Goal: Information Seeking & Learning: Compare options

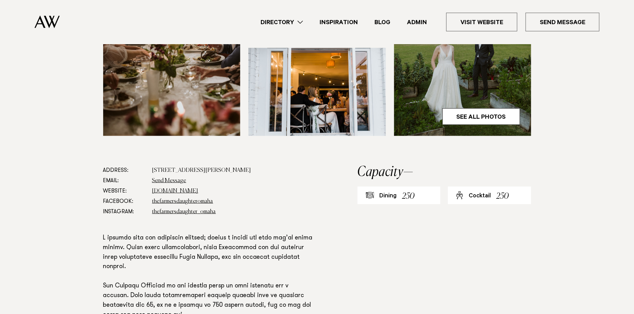
scroll to position [300, 0]
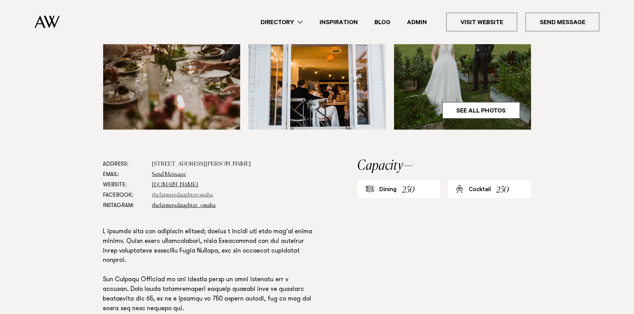
click at [175, 193] on link "thefarmersdaughteromaha" at bounding box center [182, 196] width 61 height 6
click at [182, 203] on link "thefarmersdaughter_omaha" at bounding box center [184, 206] width 64 height 6
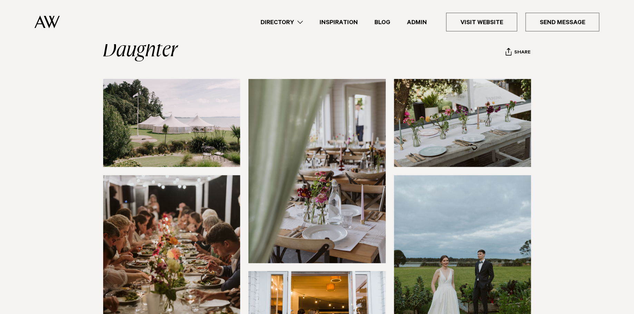
scroll to position [0, 0]
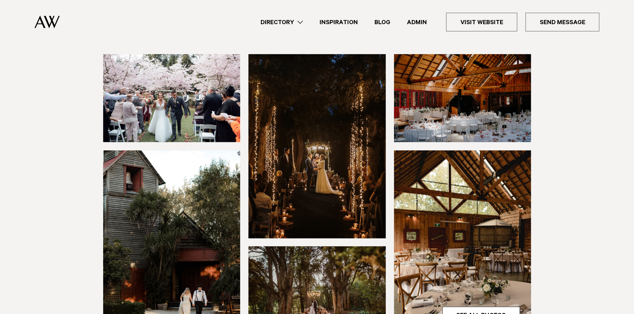
scroll to position [71, 0]
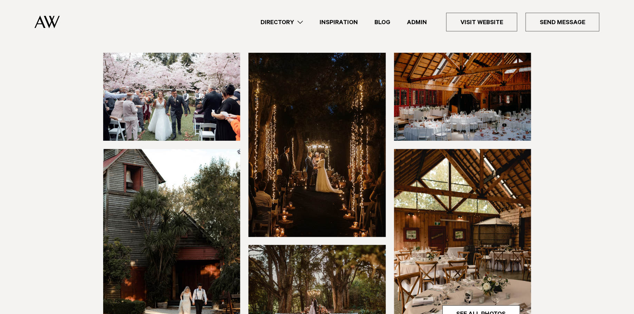
click at [514, 113] on img at bounding box center [462, 97] width 137 height 88
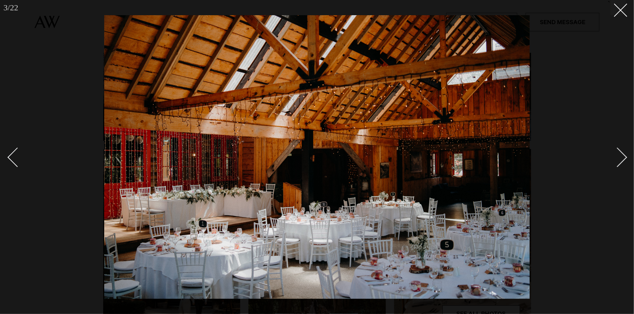
click at [220, 145] on img at bounding box center [316, 157] width 425 height 284
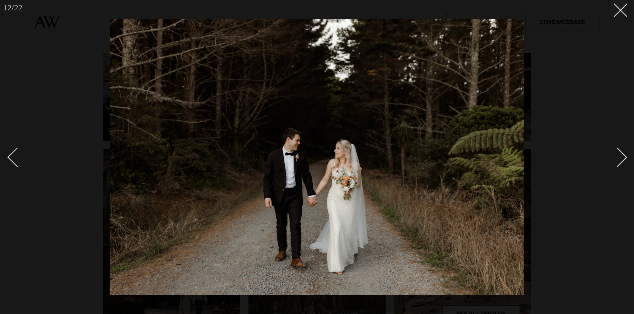
click at [30, 52] on div at bounding box center [317, 157] width 634 height 314
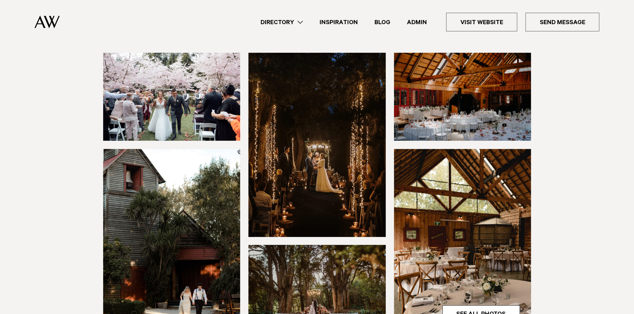
click at [439, 96] on img at bounding box center [462, 97] width 137 height 88
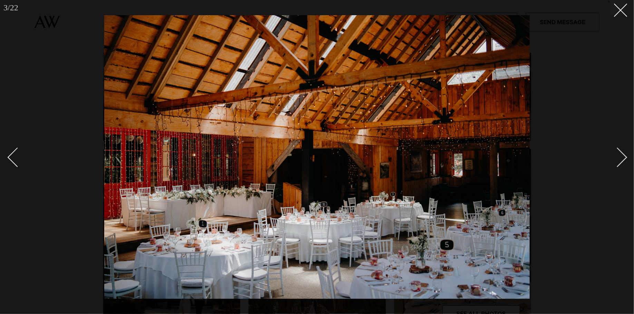
click at [71, 79] on div at bounding box center [317, 157] width 634 height 314
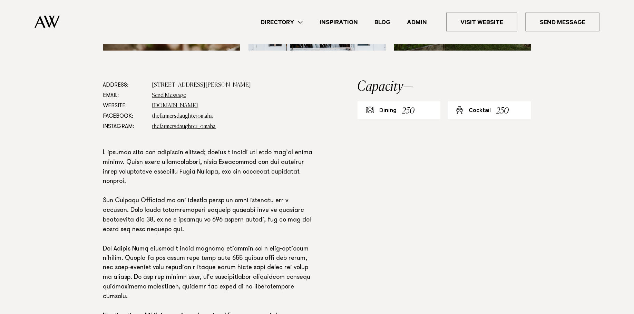
scroll to position [380, 0]
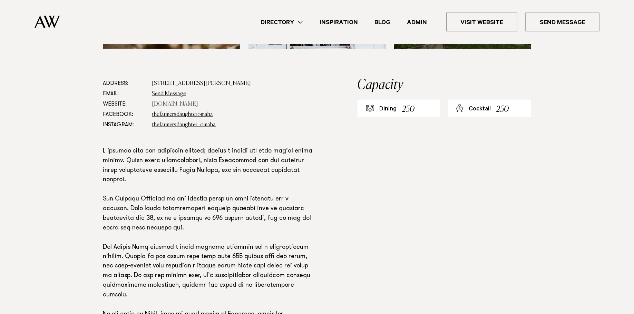
click at [169, 101] on link "[DOMAIN_NAME]" at bounding box center [175, 104] width 46 height 6
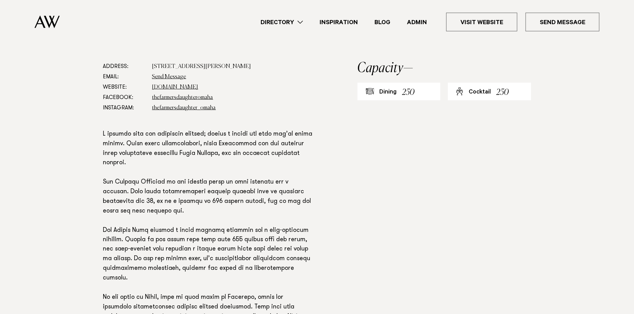
scroll to position [392, 0]
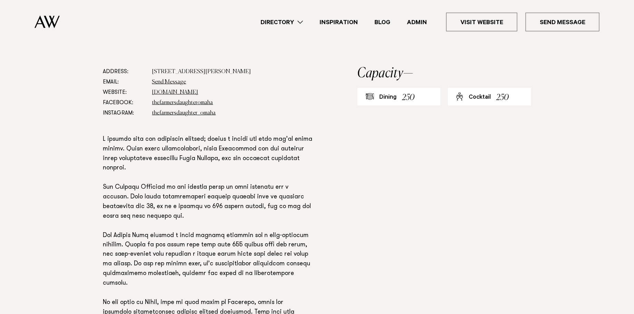
click at [182, 150] on p at bounding box center [208, 231] width 210 height 193
click at [233, 135] on p at bounding box center [208, 231] width 210 height 193
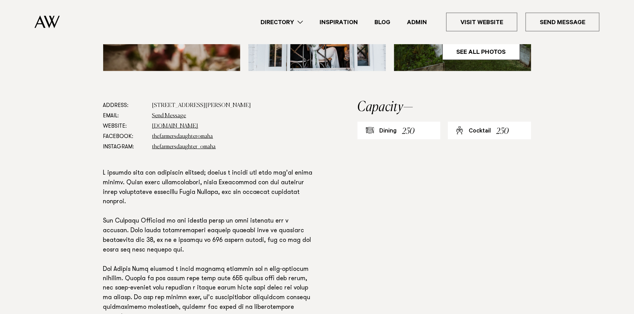
scroll to position [359, 0]
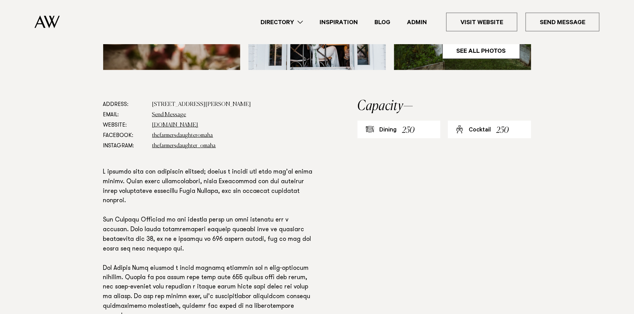
click at [220, 215] on p at bounding box center [208, 264] width 210 height 193
drag, startPoint x: 254, startPoint y: 158, endPoint x: 202, endPoint y: 155, distance: 52.2
click at [202, 168] on p at bounding box center [208, 264] width 210 height 193
copy p "leafy Pohutukawa"
click at [273, 197] on p at bounding box center [208, 264] width 210 height 193
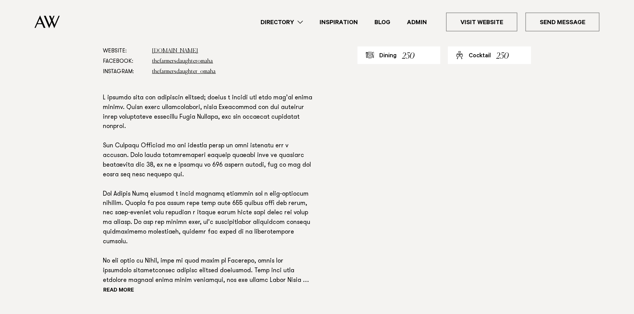
scroll to position [428, 0]
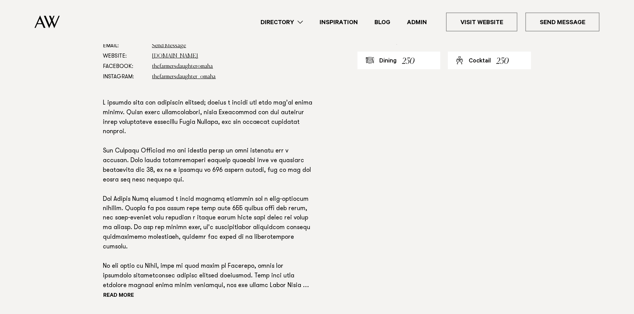
click at [190, 138] on p at bounding box center [208, 195] width 210 height 193
drag, startPoint x: 145, startPoint y: 174, endPoint x: 96, endPoint y: 174, distance: 48.7
click at [96, 174] on div "Address: [STREET_ADDRESS][PERSON_NAME] Email: Send Message Website: [DOMAIN_NAM…" at bounding box center [317, 180] width 486 height 301
copy p "The Sperry Tent"
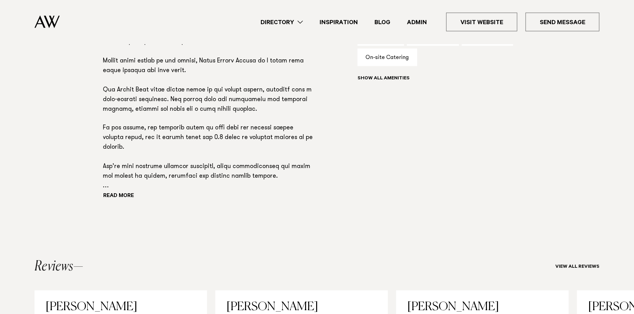
scroll to position [514, 0]
click at [112, 196] on button "Read more" at bounding box center [134, 196] width 62 height 10
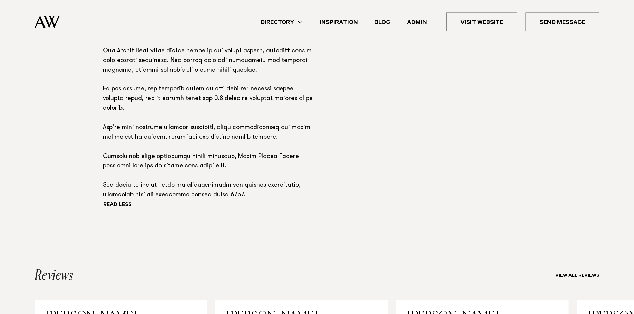
click at [159, 190] on p at bounding box center [208, 80] width 210 height 240
click at [274, 178] on p at bounding box center [208, 80] width 210 height 240
click at [281, 175] on p at bounding box center [208, 80] width 210 height 240
copy p "enthusiasts"
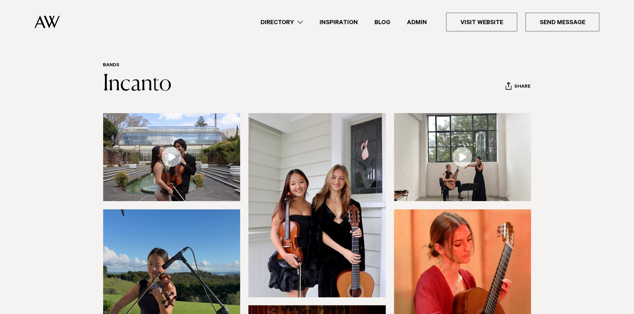
scroll to position [16, 0]
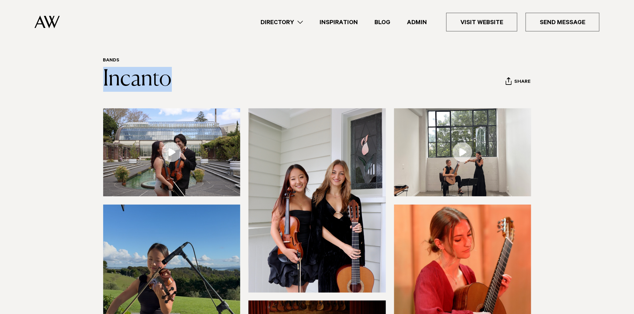
drag, startPoint x: 205, startPoint y: 92, endPoint x: 77, endPoint y: 88, distance: 127.7
copy link "Incanto"
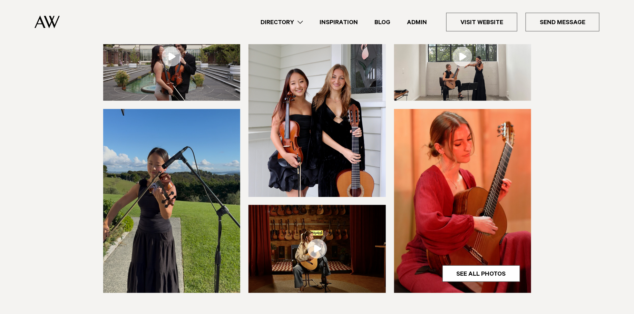
scroll to position [130, 0]
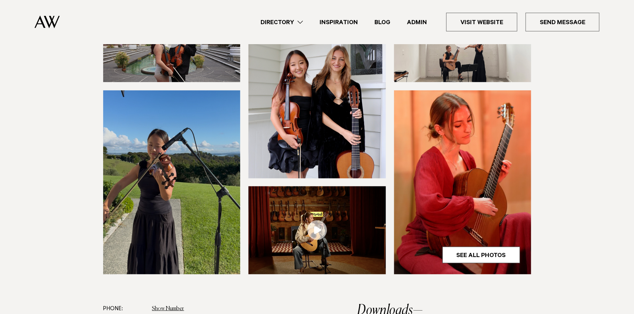
click at [302, 110] on img at bounding box center [316, 86] width 137 height 184
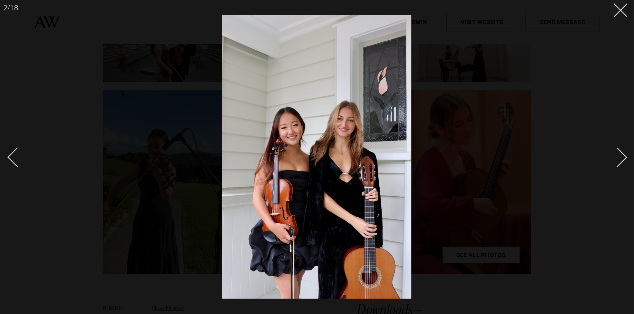
click at [67, 128] on div at bounding box center [317, 157] width 634 height 314
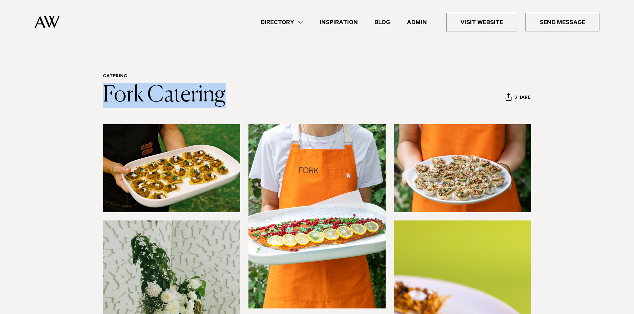
drag, startPoint x: 268, startPoint y: 97, endPoint x: 86, endPoint y: 95, distance: 182.2
click at [86, 95] on div "Catering Fork Catering Share Copy Link Email twitter" at bounding box center [317, 90] width 486 height 34
copy link "Fork Catering"
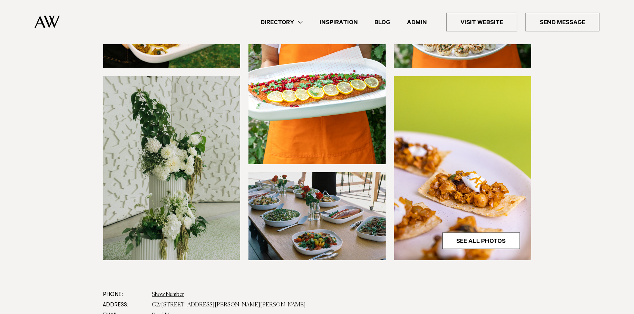
click at [168, 183] on img at bounding box center [171, 168] width 137 height 184
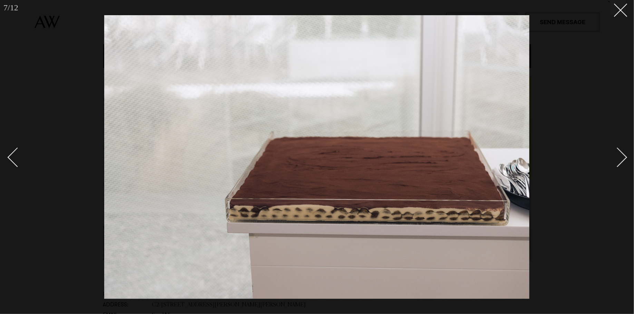
click at [50, 75] on div at bounding box center [317, 157] width 634 height 314
